Goal: Find specific page/section: Find specific page/section

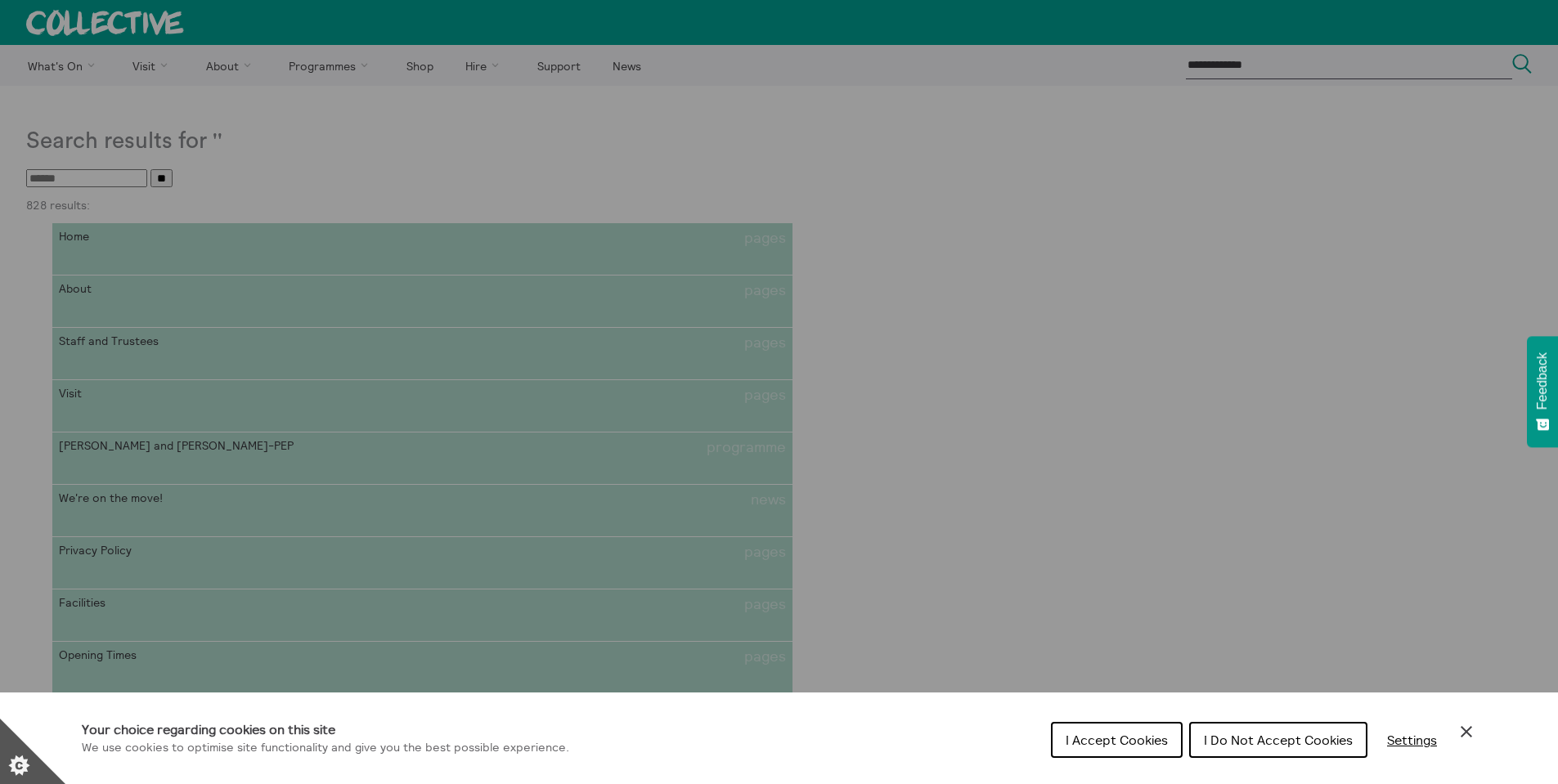
click at [84, 355] on div "Cookie preferences" at bounding box center [779, 392] width 1558 height 784
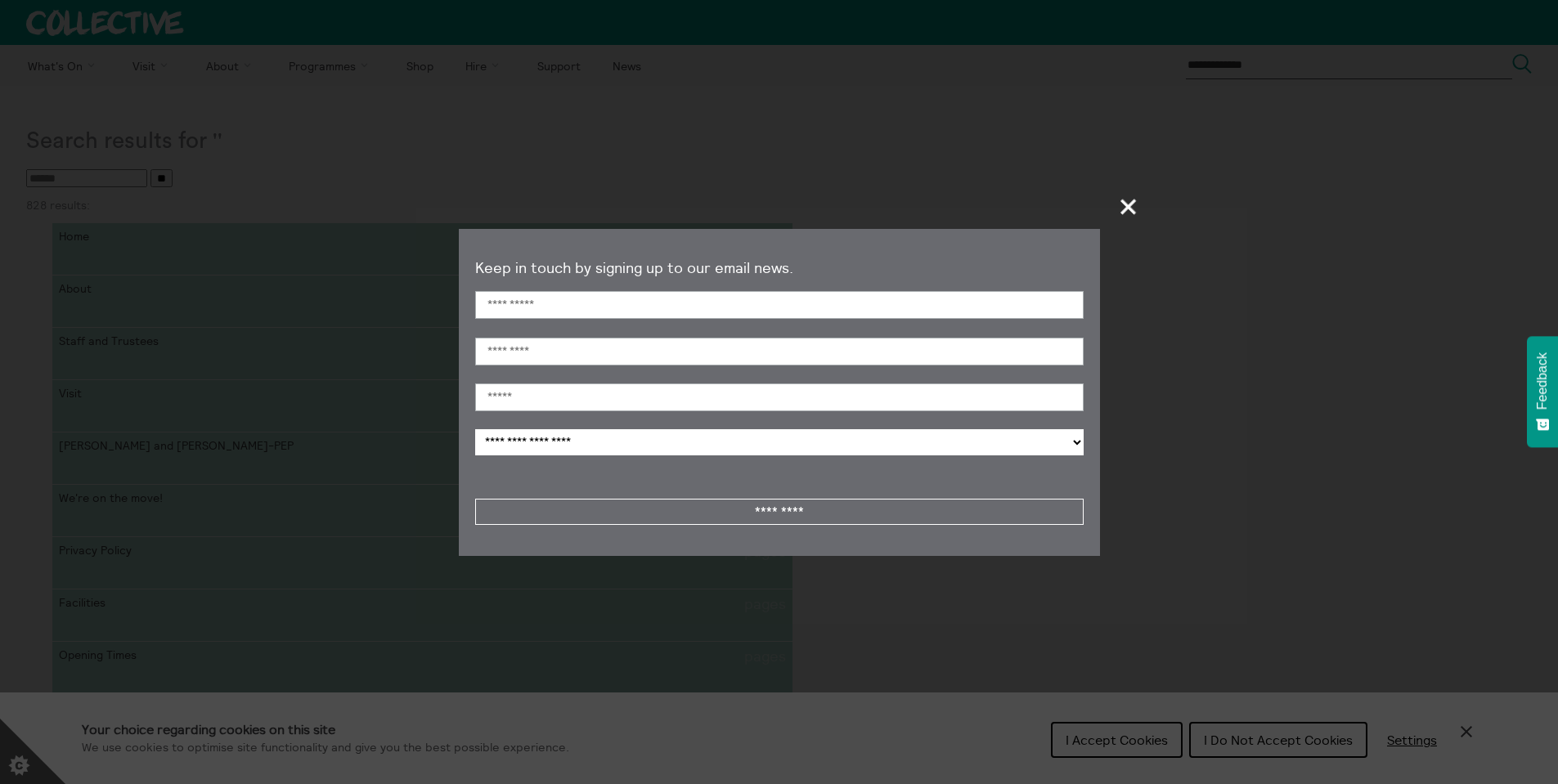
click at [1133, 197] on span "+" at bounding box center [1129, 207] width 48 height 48
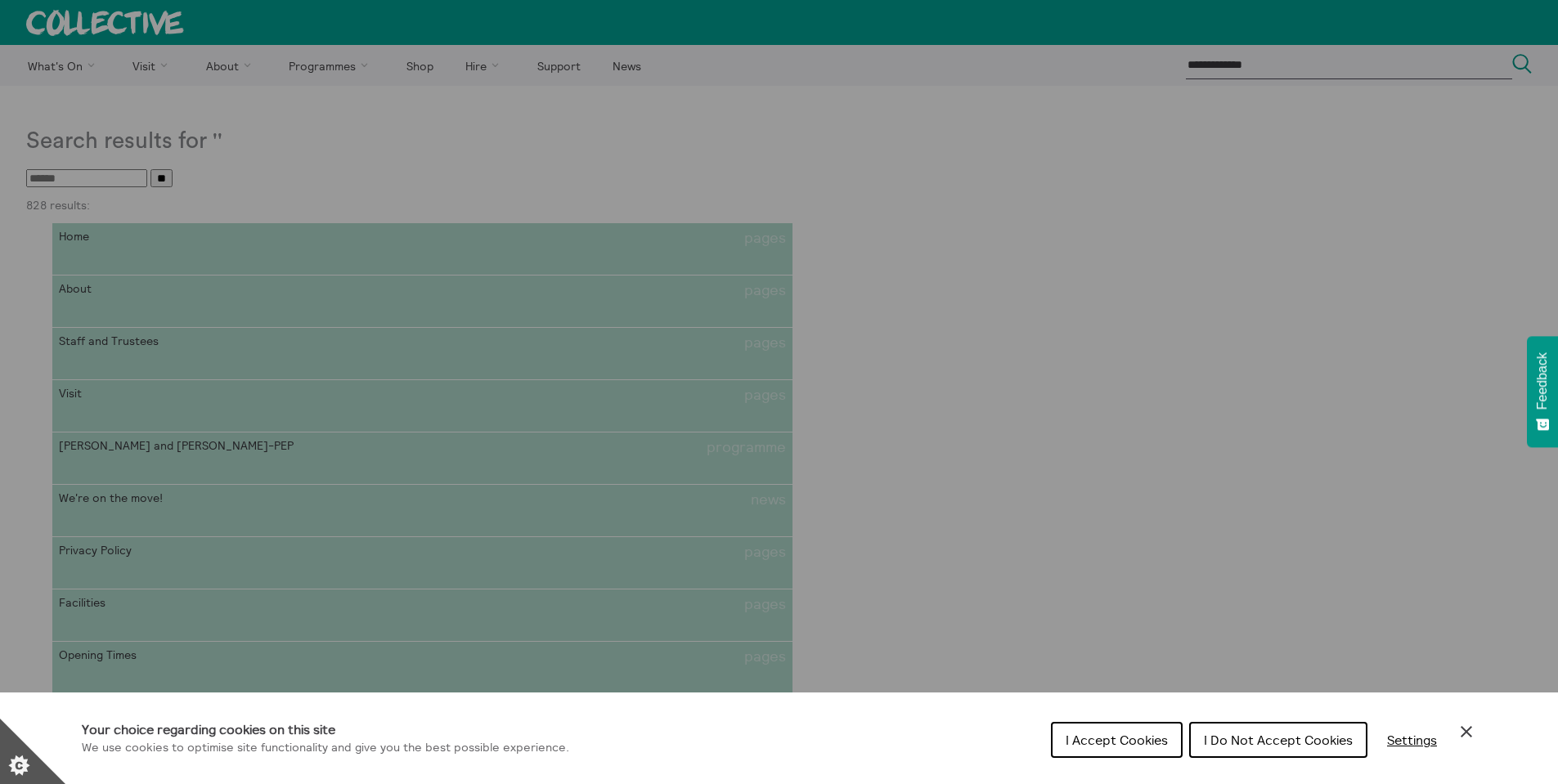
click at [602, 356] on div "Cookie preferences" at bounding box center [779, 392] width 1558 height 784
click at [126, 338] on div "Cookie preferences" at bounding box center [779, 392] width 1558 height 784
click at [1134, 726] on button "I Accept Cookies" at bounding box center [1117, 739] width 132 height 36
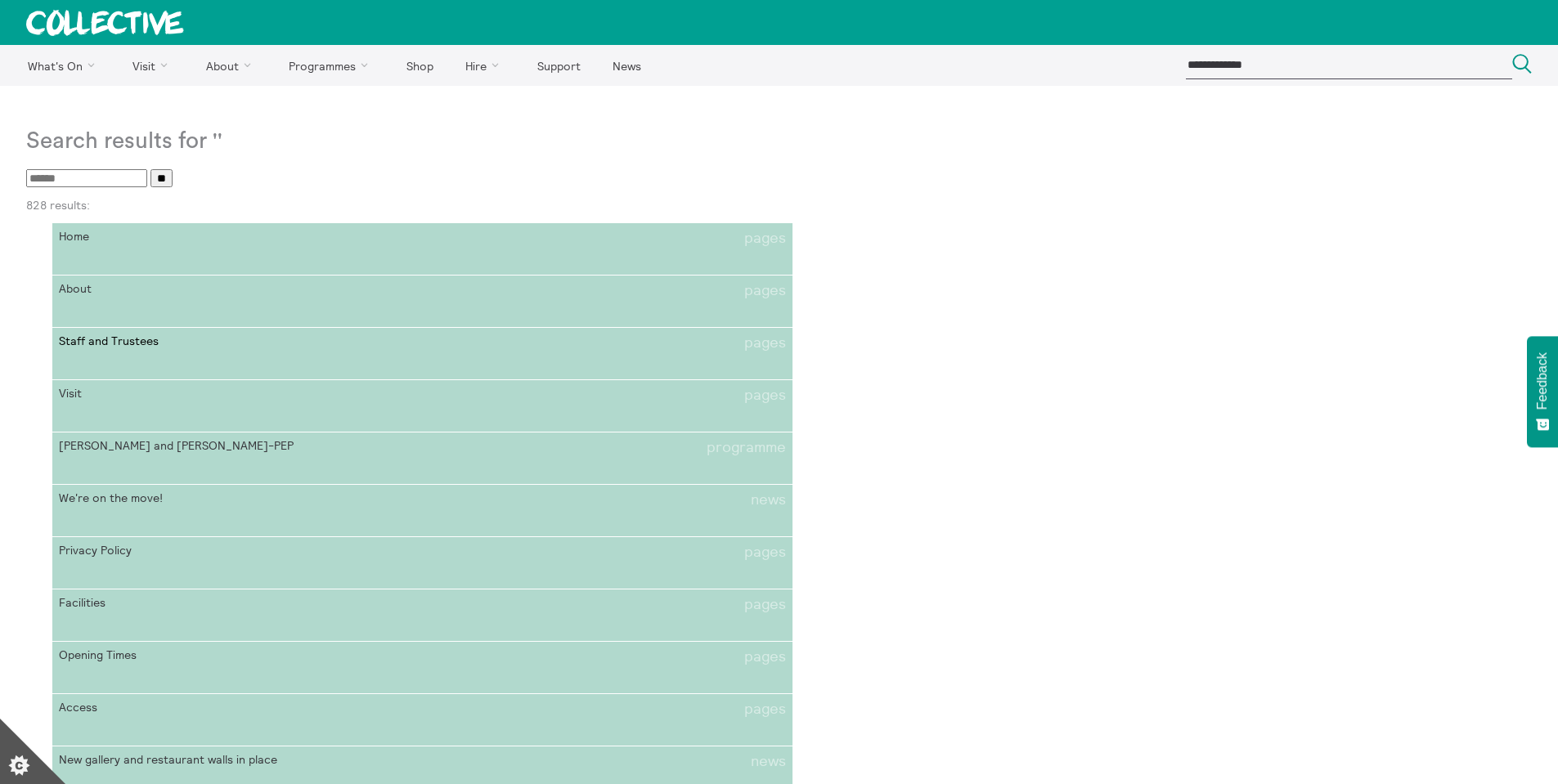
click at [121, 341] on span "Staff and Trustees" at bounding box center [239, 343] width 363 height 18
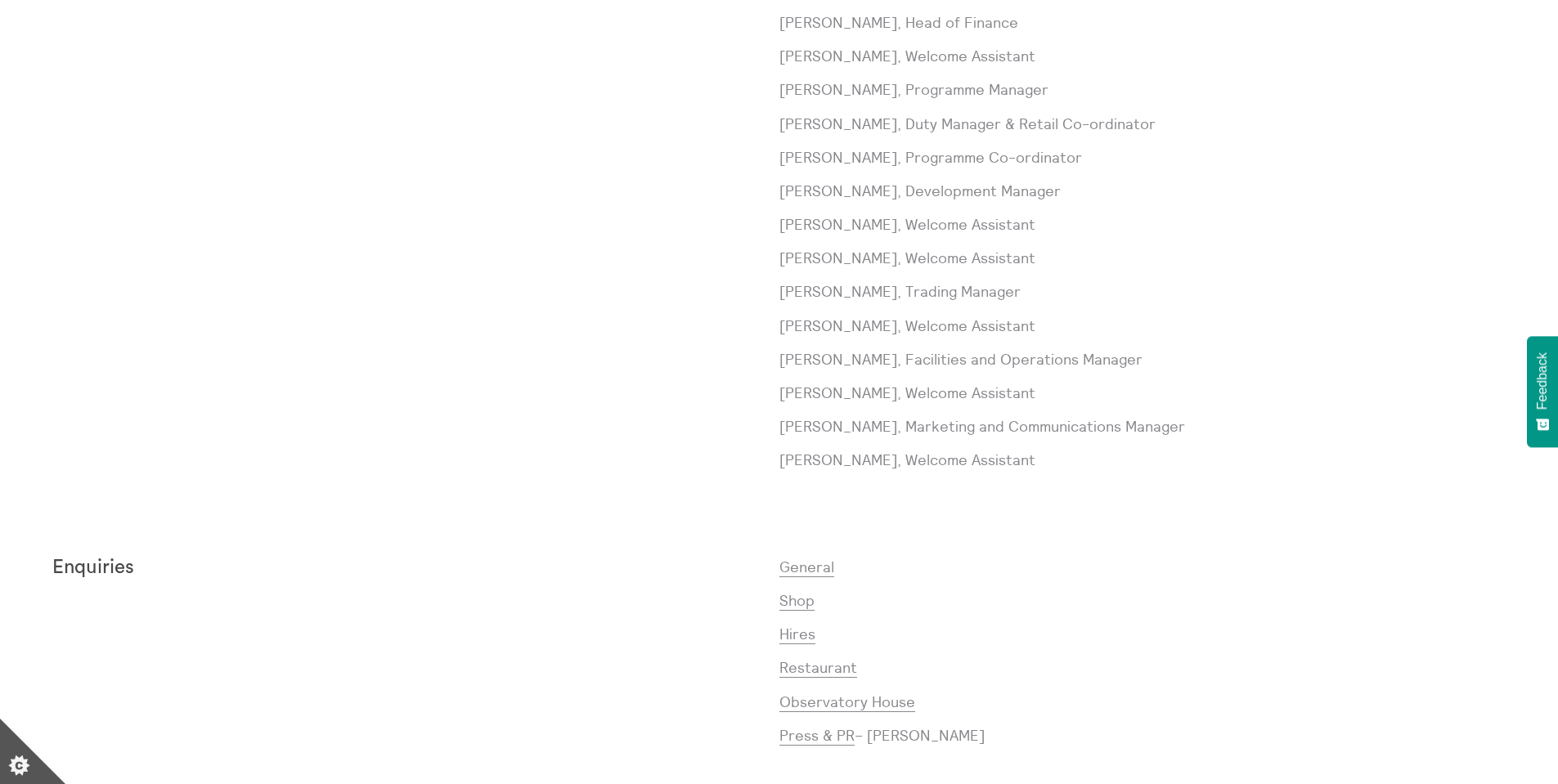
scroll to position [1145, 0]
